Goal: Information Seeking & Learning: Learn about a topic

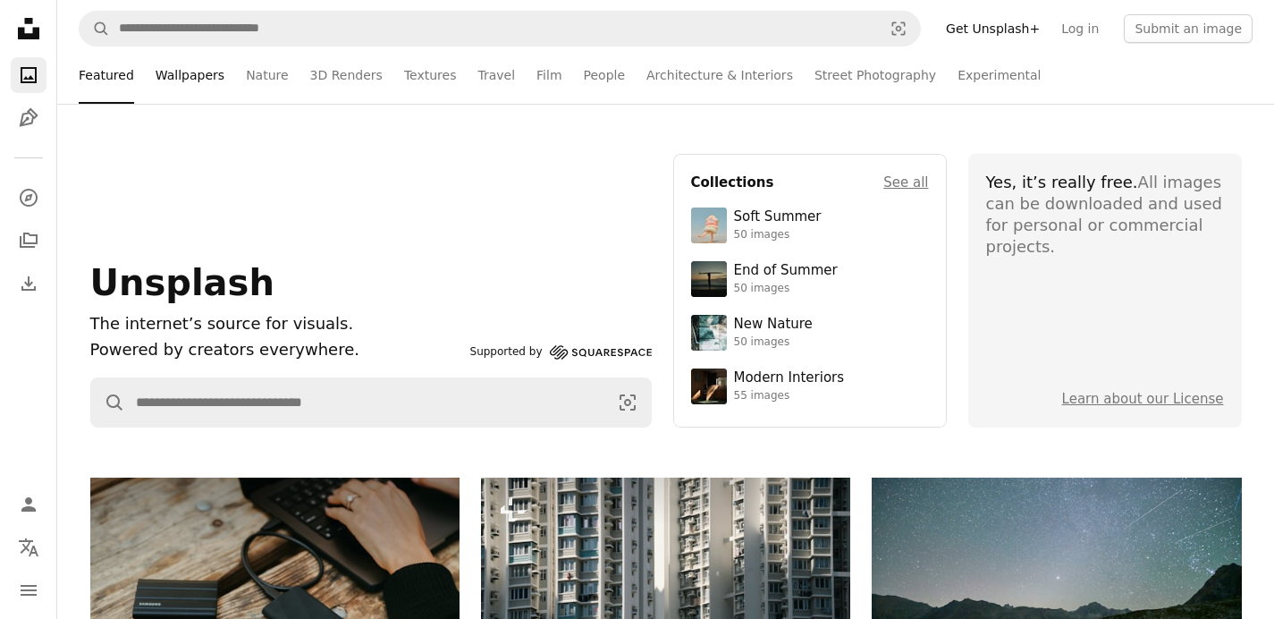
click at [201, 72] on link "Wallpapers" at bounding box center [190, 75] width 69 height 57
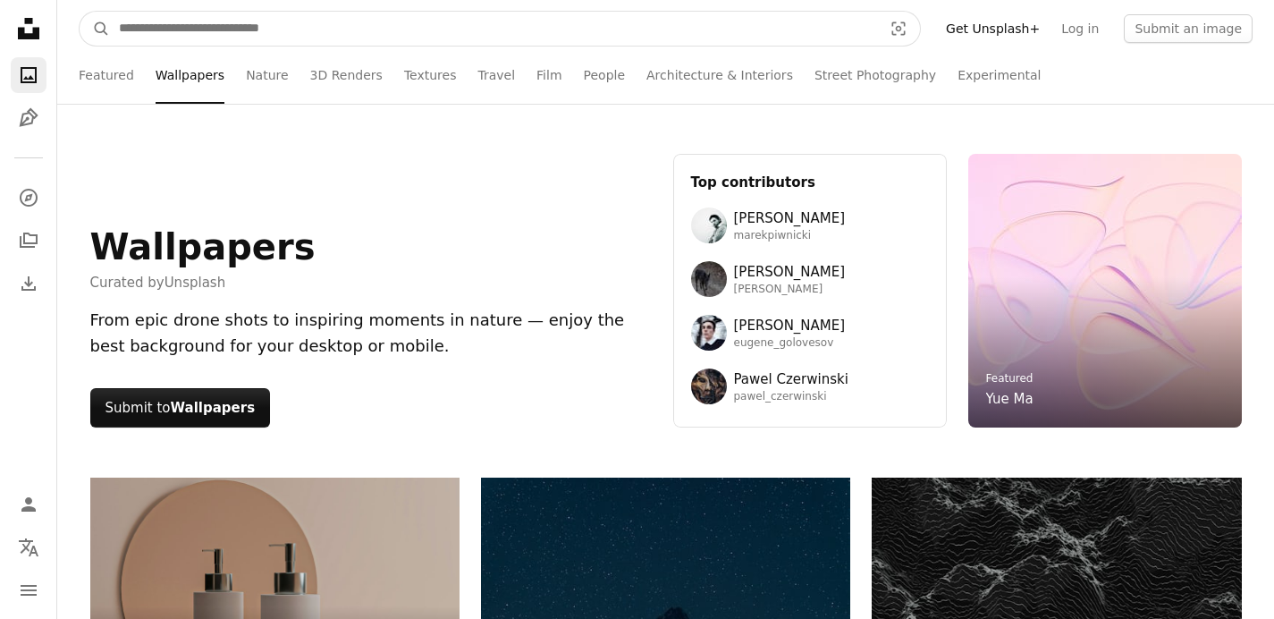
click at [249, 28] on input "Find visuals sitewide" at bounding box center [493, 29] width 767 height 34
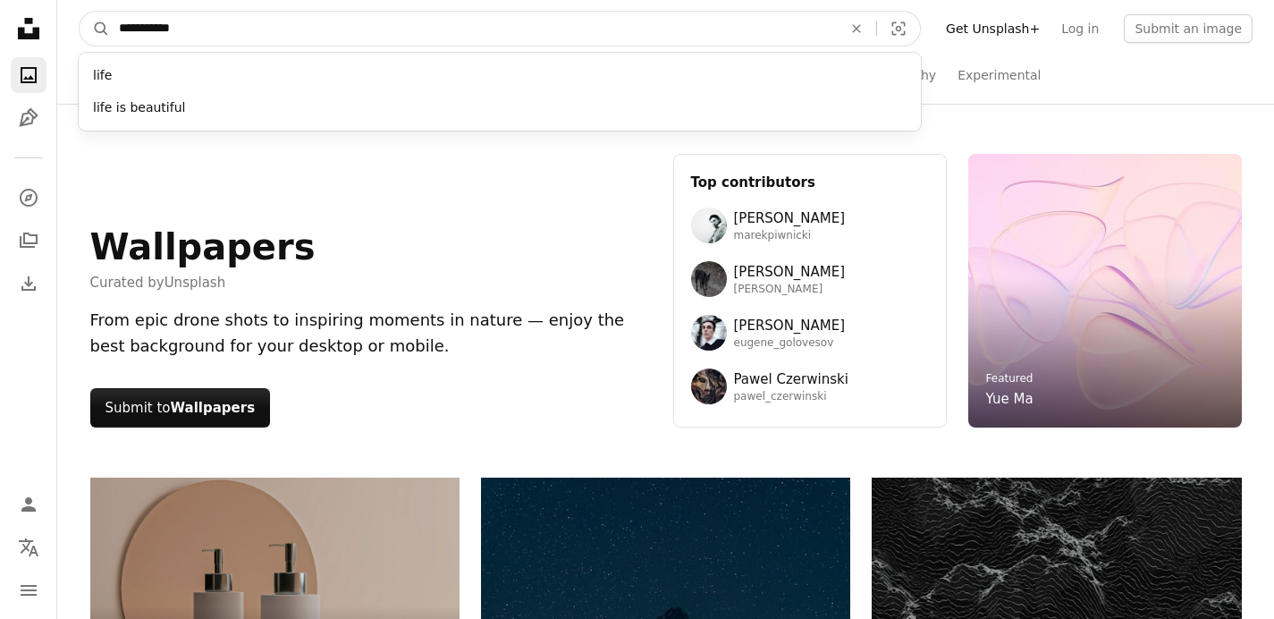
type input "**********"
click at [80, 12] on button "A magnifying glass" at bounding box center [95, 29] width 30 height 34
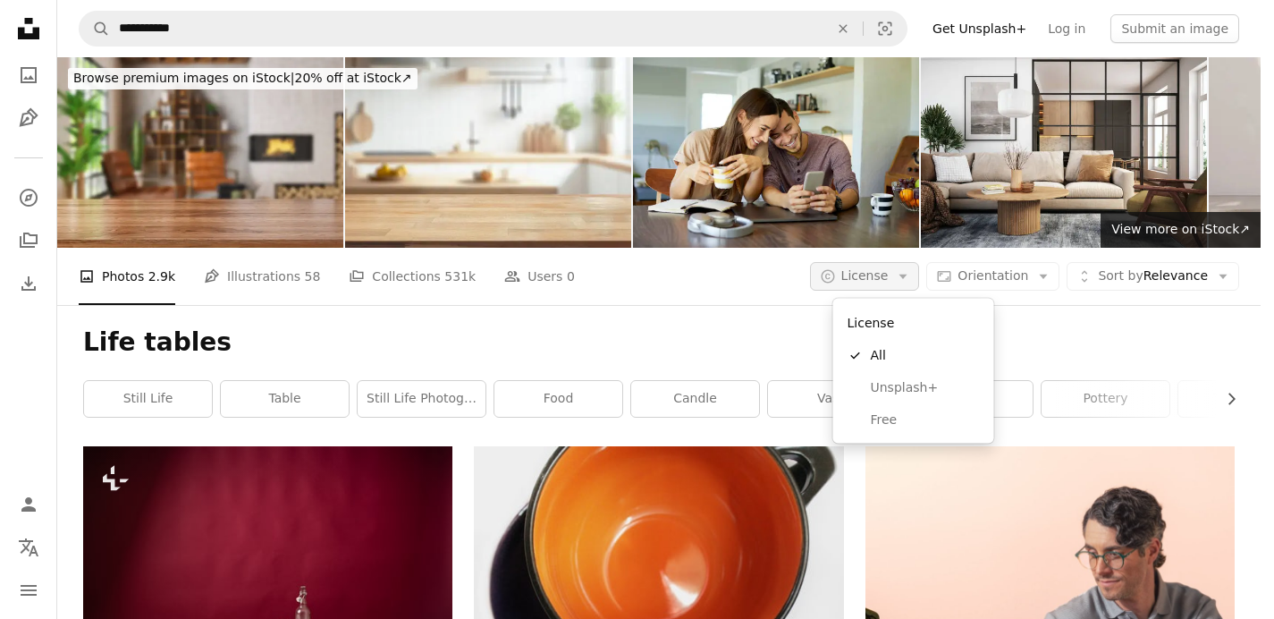
click at [908, 275] on icon "button" at bounding box center [904, 277] width 8 height 4
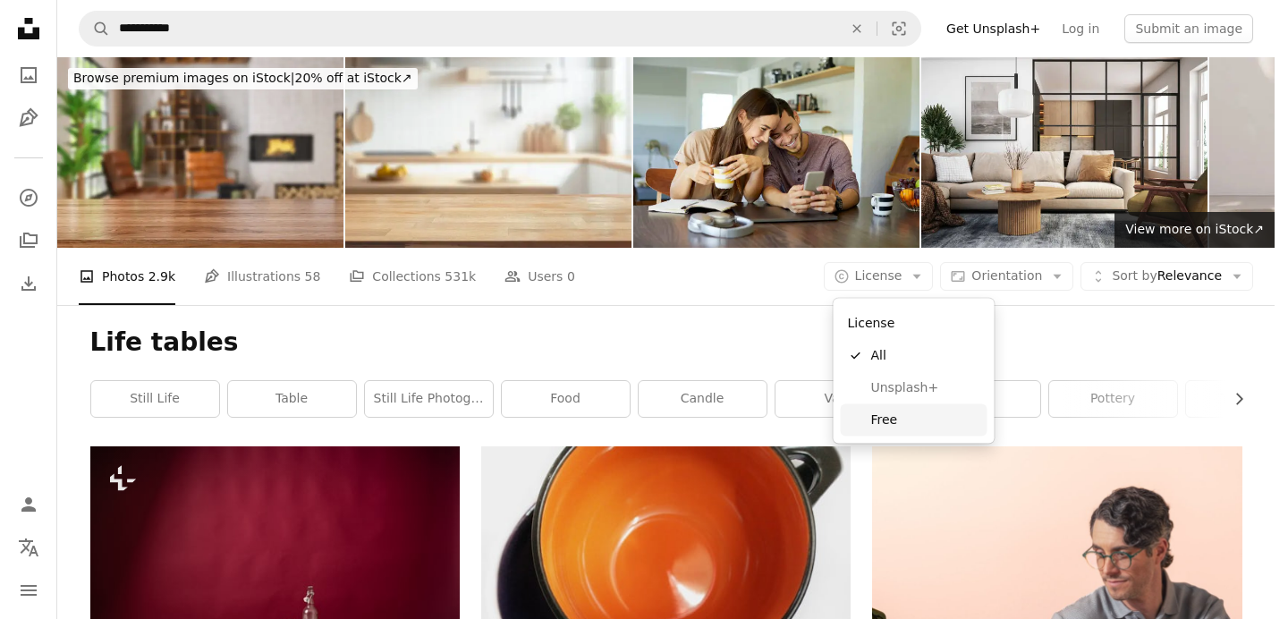
click at [894, 432] on link "Free" at bounding box center [914, 419] width 147 height 32
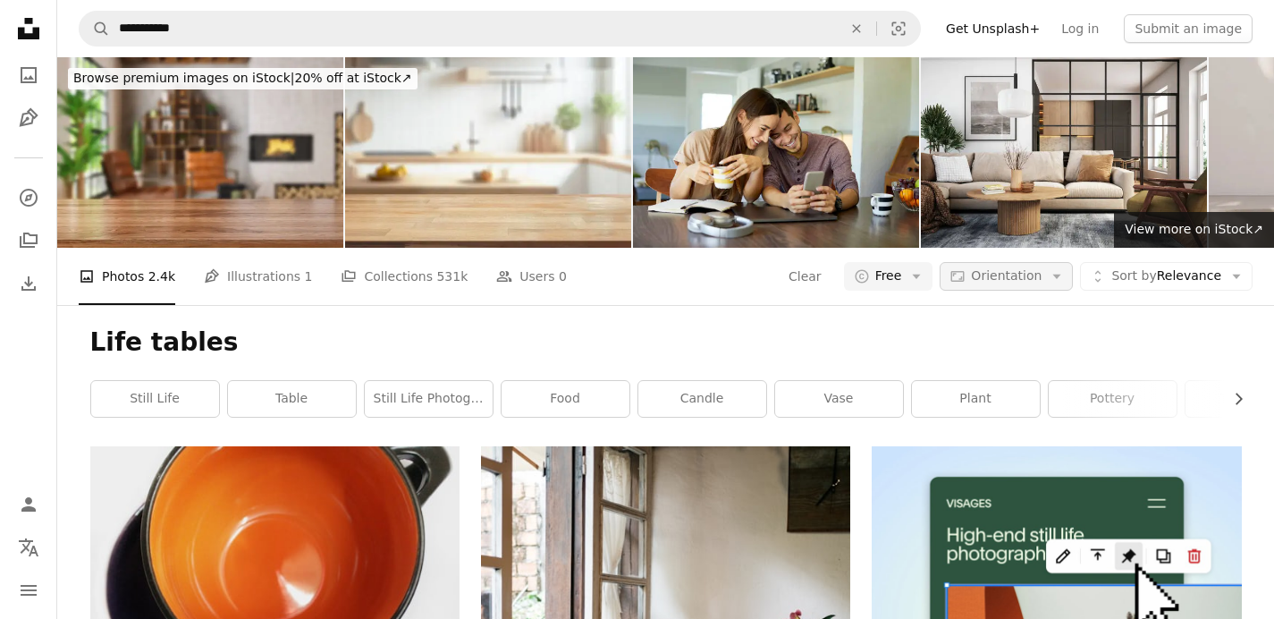
click at [1002, 270] on span "Orientation" at bounding box center [1006, 275] width 71 height 14
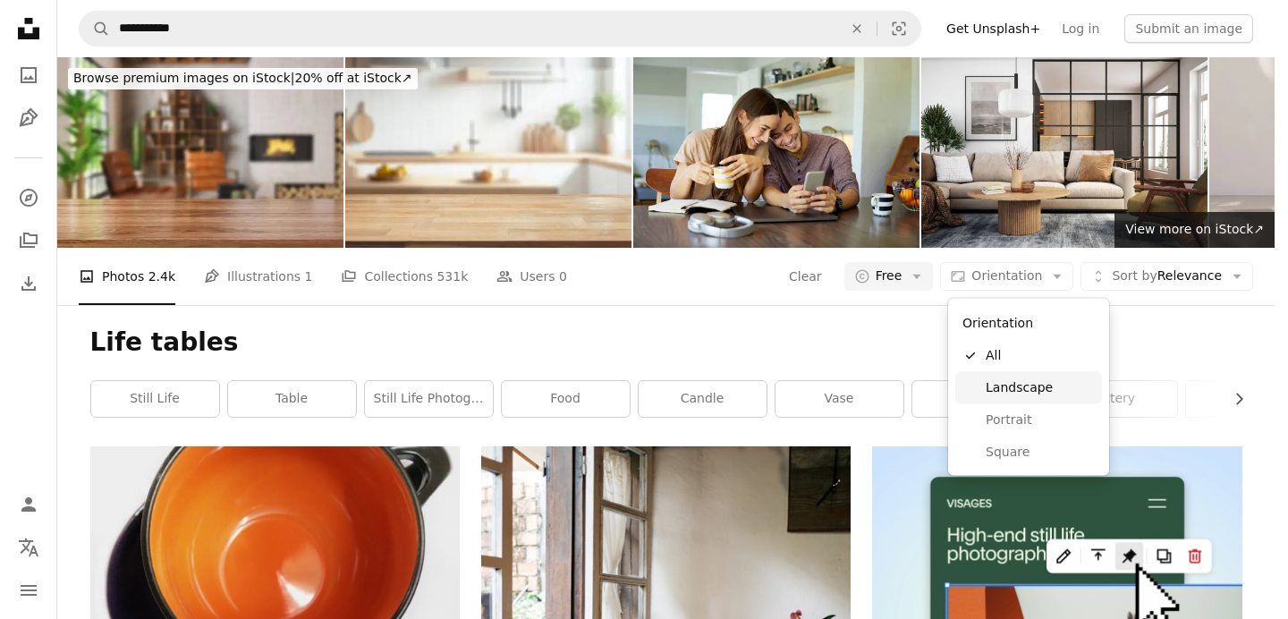
click at [1000, 382] on span "Landscape" at bounding box center [1040, 387] width 109 height 18
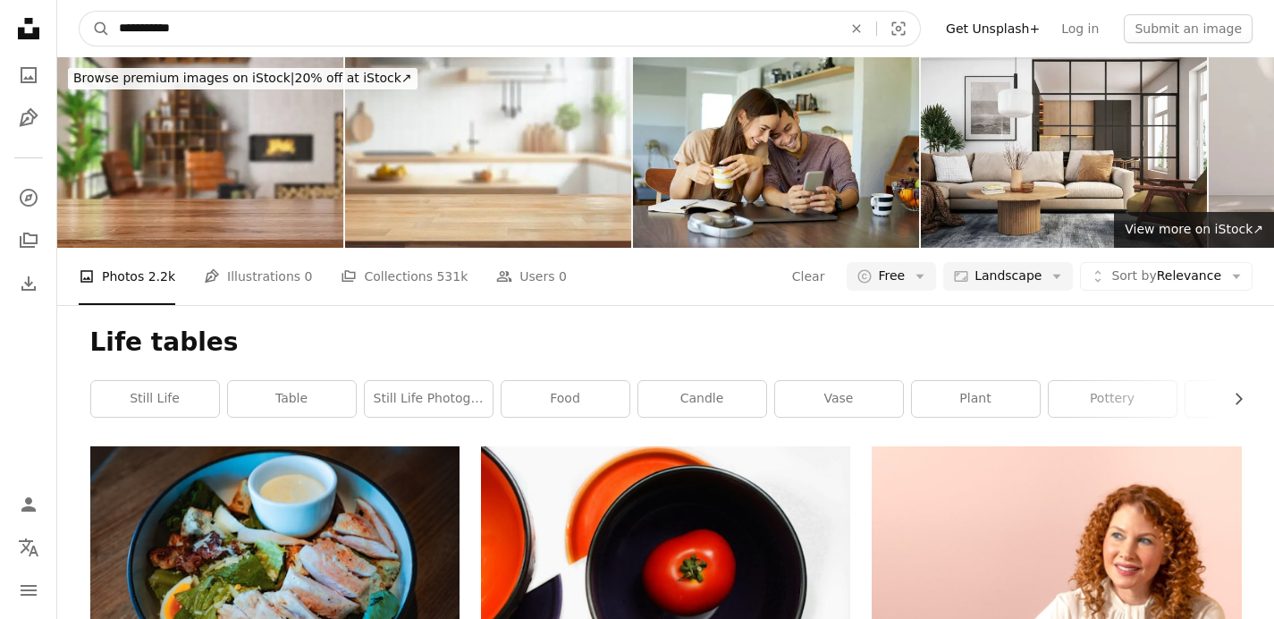
drag, startPoint x: 224, startPoint y: 32, endPoint x: 21, endPoint y: 27, distance: 202.2
type input "**********"
click at [80, 12] on button "A magnifying glass" at bounding box center [95, 29] width 30 height 34
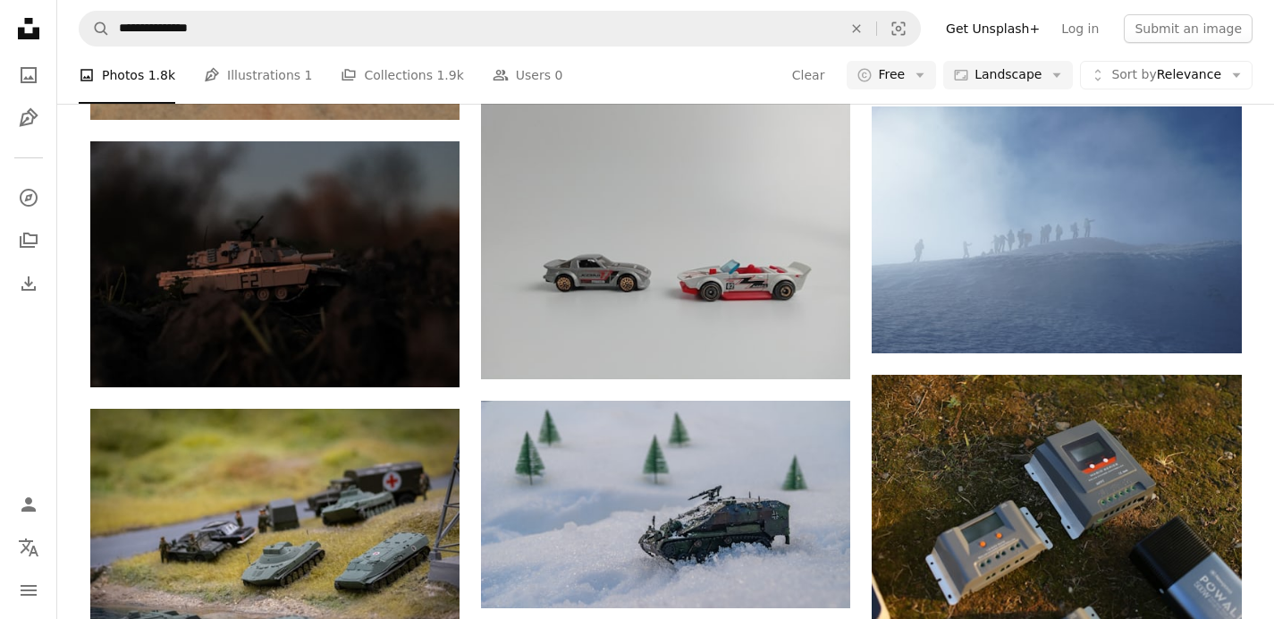
scroll to position [847, 0]
